Goal: Information Seeking & Learning: Learn about a topic

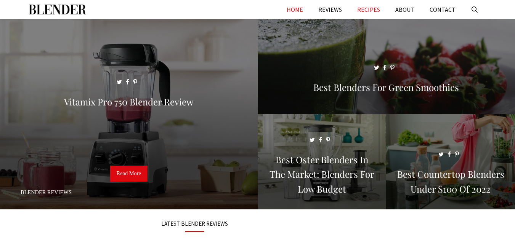
click at [377, 10] on link "RECIPES" at bounding box center [368, 9] width 38 height 19
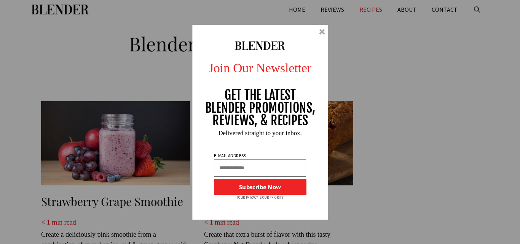
click at [305, 8] on div "Join Our Newsletter GET THE LATEST BLENDER PROMOTIONS, REVIEWS, & RECIPES Subsc…" at bounding box center [260, 122] width 520 height 244
click at [324, 31] on div at bounding box center [322, 32] width 6 height 6
